Goal: Task Accomplishment & Management: Use online tool/utility

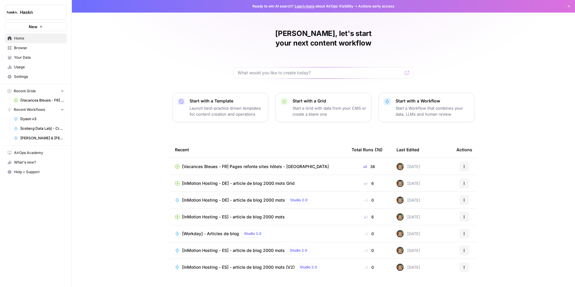
click at [263, 164] on span "[Vacances Bleues - FR] Pages refonte sites hôtels - [GEOGRAPHIC_DATA]" at bounding box center [255, 167] width 147 height 6
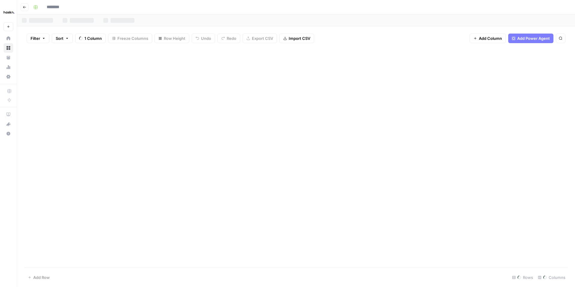
type input "**********"
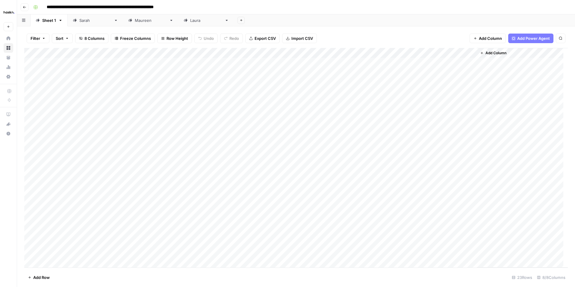
click at [190, 20] on div "[PERSON_NAME]" at bounding box center [206, 20] width 32 height 6
click at [471, 82] on div "Add Column" at bounding box center [296, 124] width 544 height 152
